Goal: Find contact information: Find contact information

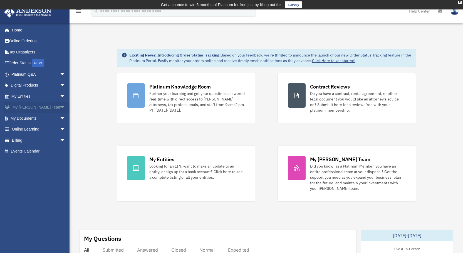
click at [60, 105] on span "arrow_drop_down" at bounding box center [65, 107] width 11 height 11
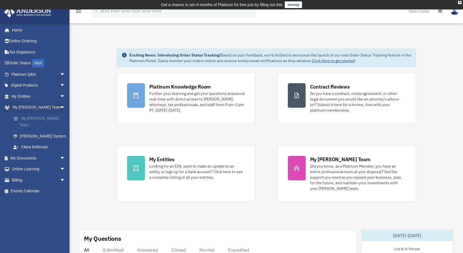
click at [40, 116] on link "My [PERSON_NAME] Team" at bounding box center [41, 122] width 66 height 18
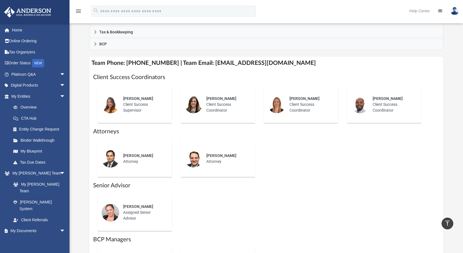
scroll to position [195, 0]
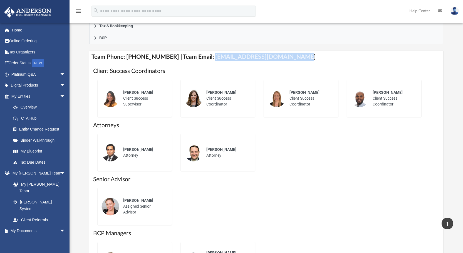
drag, startPoint x: 204, startPoint y: 57, endPoint x: 285, endPoint y: 59, distance: 81.2
click at [285, 59] on h4 "Team Phone: [PHONE_NUMBER] | Team Email: [EMAIL_ADDRESS][DOMAIN_NAME]" at bounding box center [266, 57] width 354 height 13
copy h4 "[EMAIL_ADDRESS][DOMAIN_NAME]"
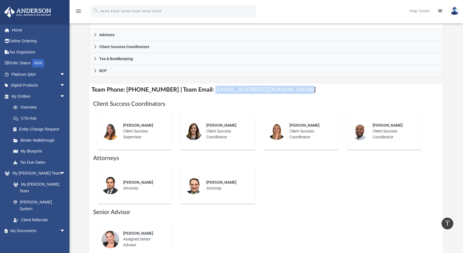
scroll to position [0, 0]
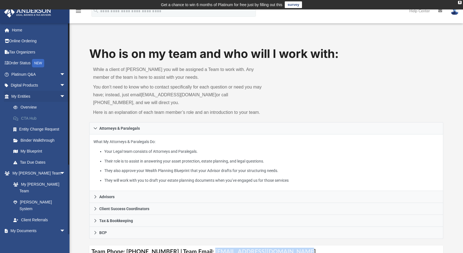
click at [32, 116] on link "CTA Hub" at bounding box center [41, 118] width 66 height 11
click at [31, 117] on link "CTA Hub" at bounding box center [41, 118] width 66 height 11
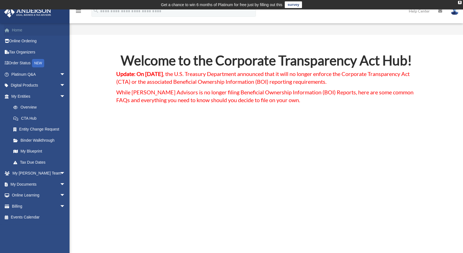
click at [18, 28] on link "Home" at bounding box center [39, 29] width 70 height 11
